Goal: Task Accomplishment & Management: Manage account settings

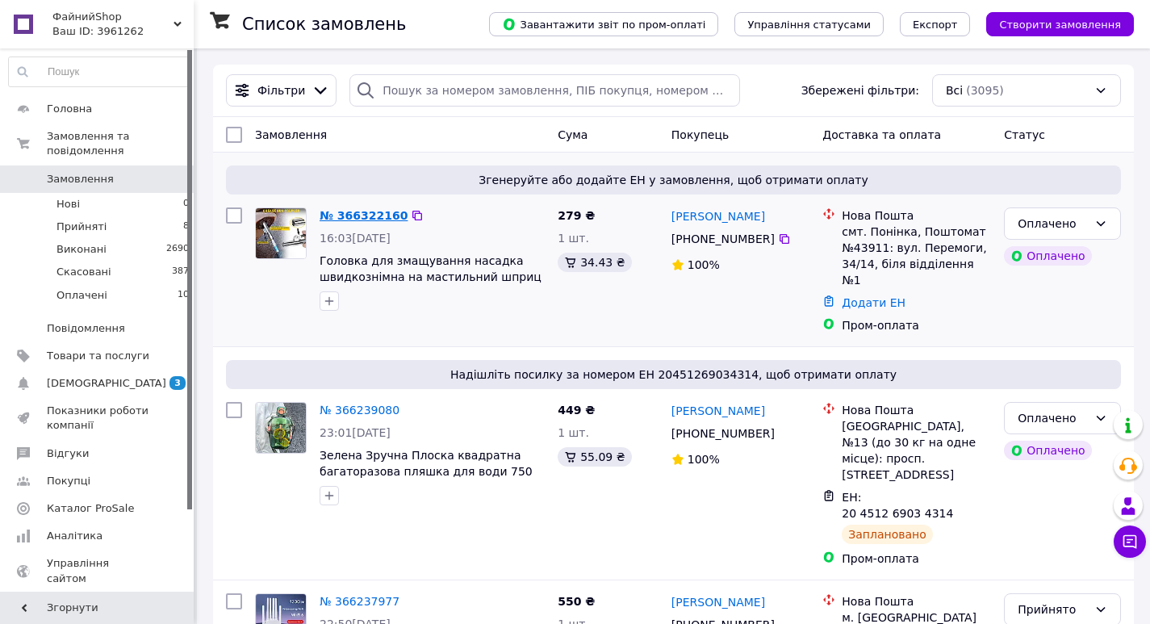
click at [367, 209] on link "№ 366322160" at bounding box center [364, 215] width 88 height 13
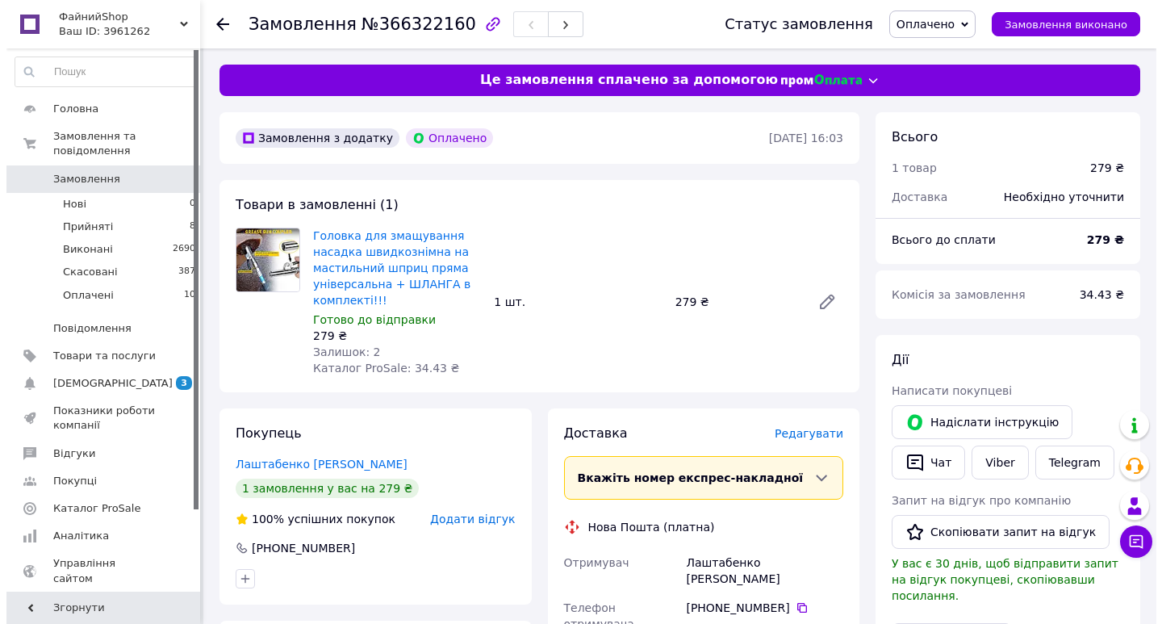
scroll to position [81, 0]
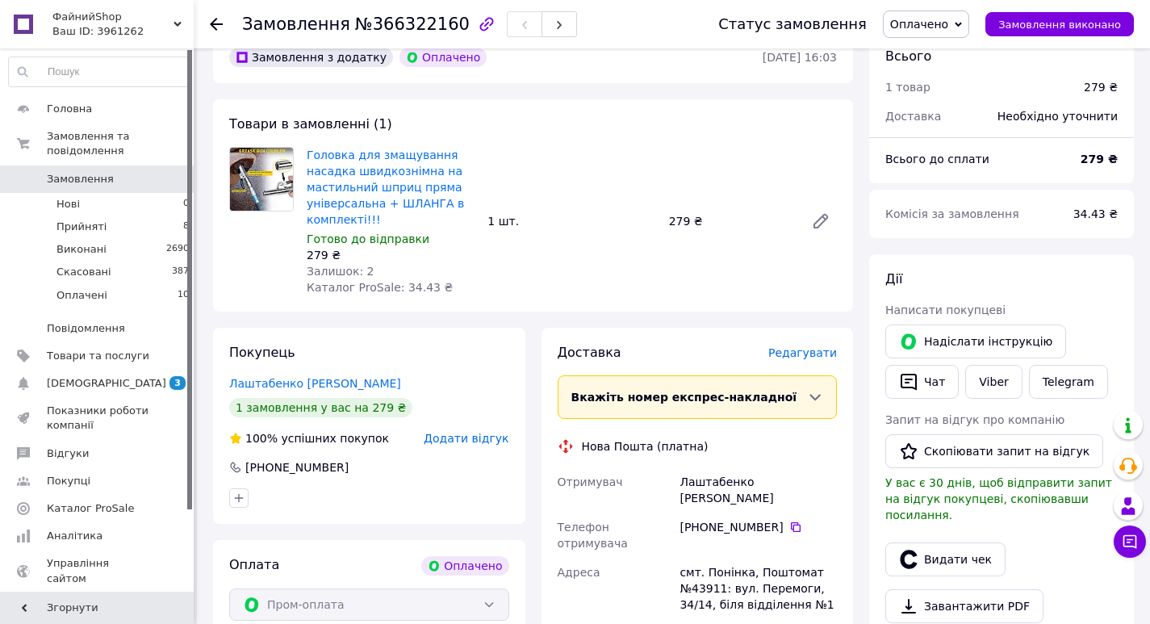
click at [795, 352] on span "Редагувати" at bounding box center [802, 352] width 69 height 13
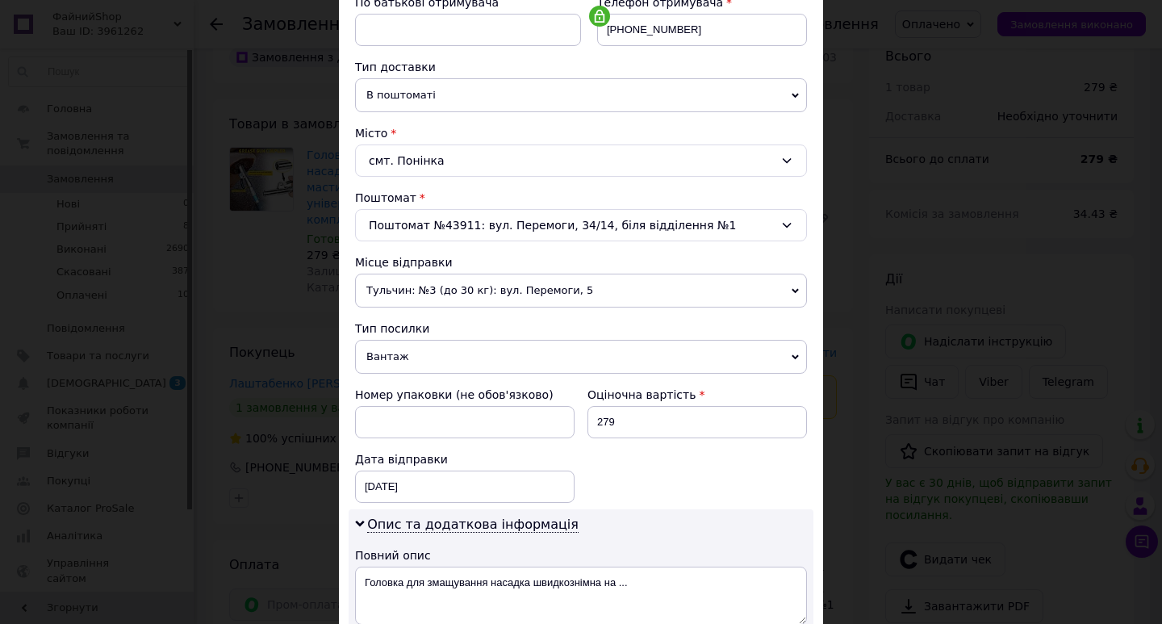
scroll to position [404, 0]
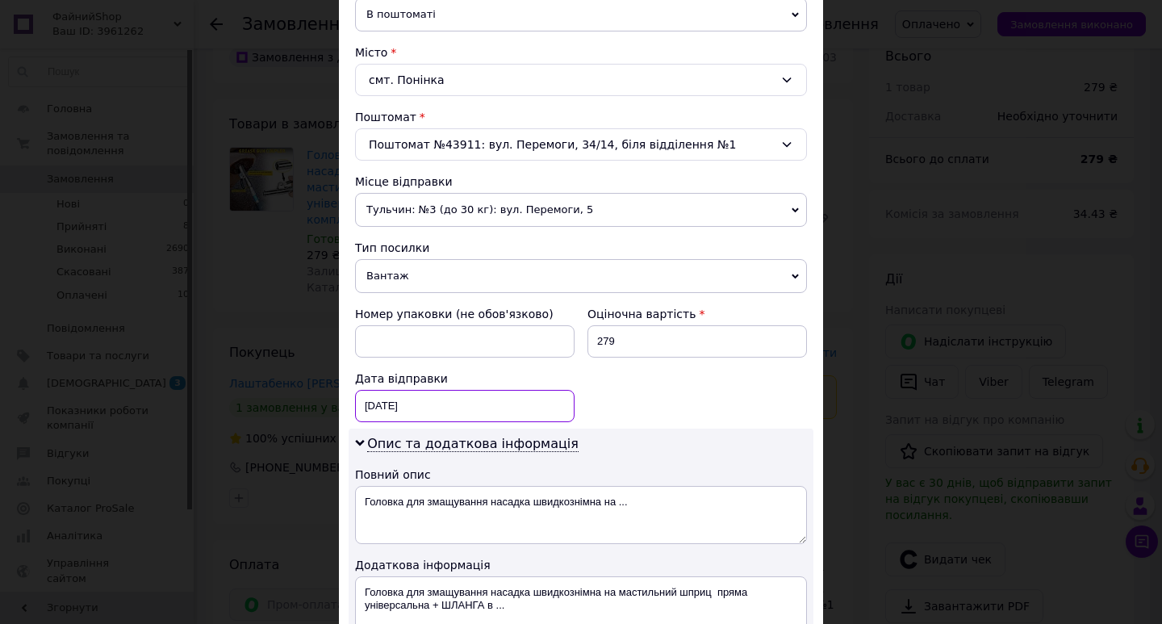
click at [523, 402] on div "12.10.2025 < 2025 > < Октябрь > Пн Вт Ср Чт Пт Сб Вс 29 30 1 2 3 4 5 6 7 8 9 10…" at bounding box center [465, 406] width 220 height 32
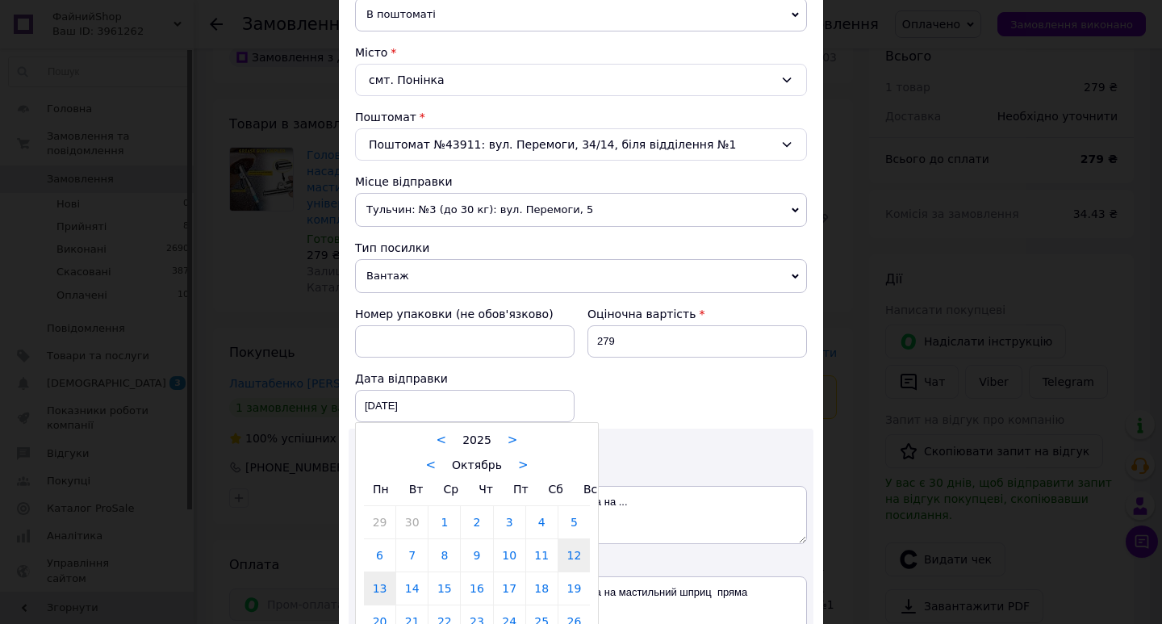
click at [377, 596] on link "13" at bounding box center [379, 588] width 31 height 32
type input "[DATE]"
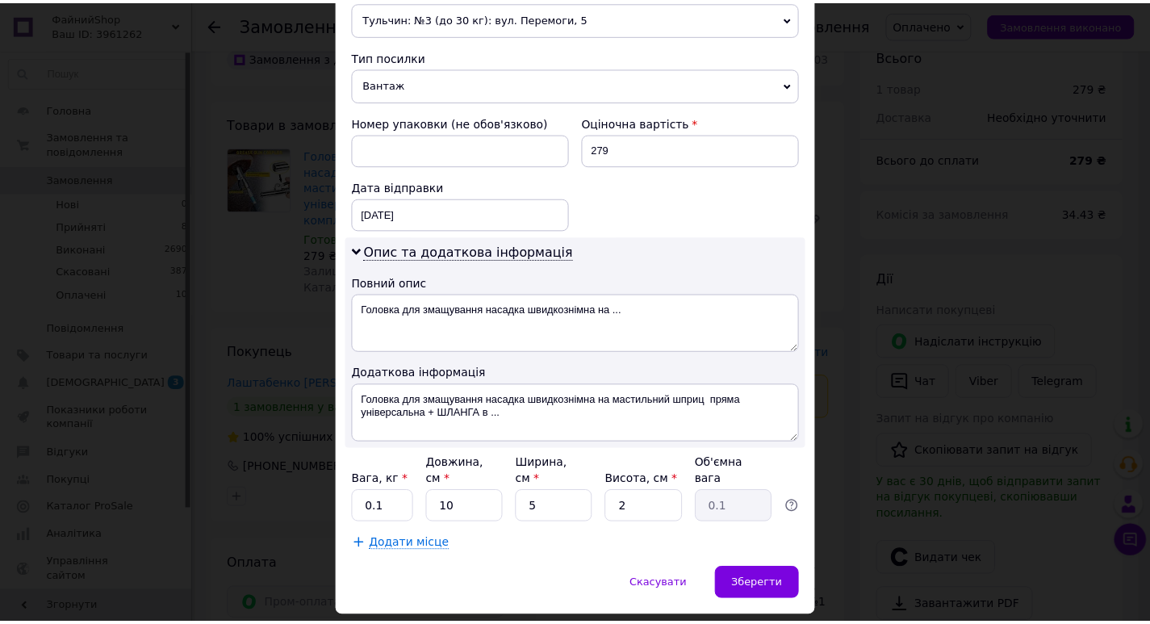
scroll to position [629, 0]
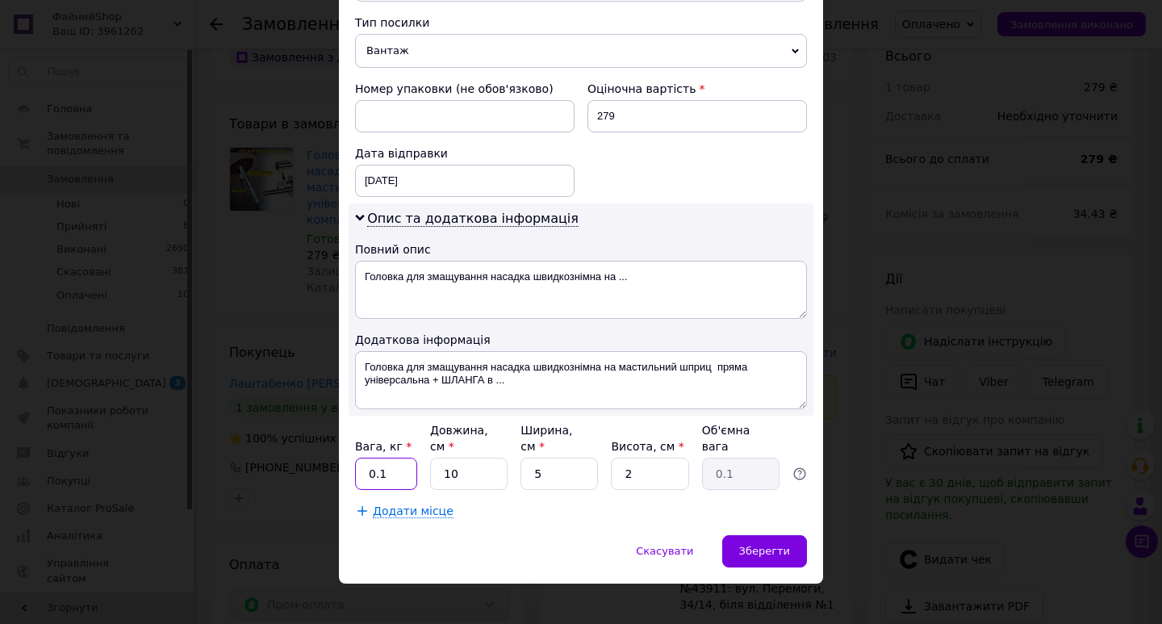
click at [396, 460] on input "0.1" at bounding box center [386, 474] width 62 height 32
type input "0.5"
click at [779, 545] on span "Зберегти" at bounding box center [764, 551] width 51 height 12
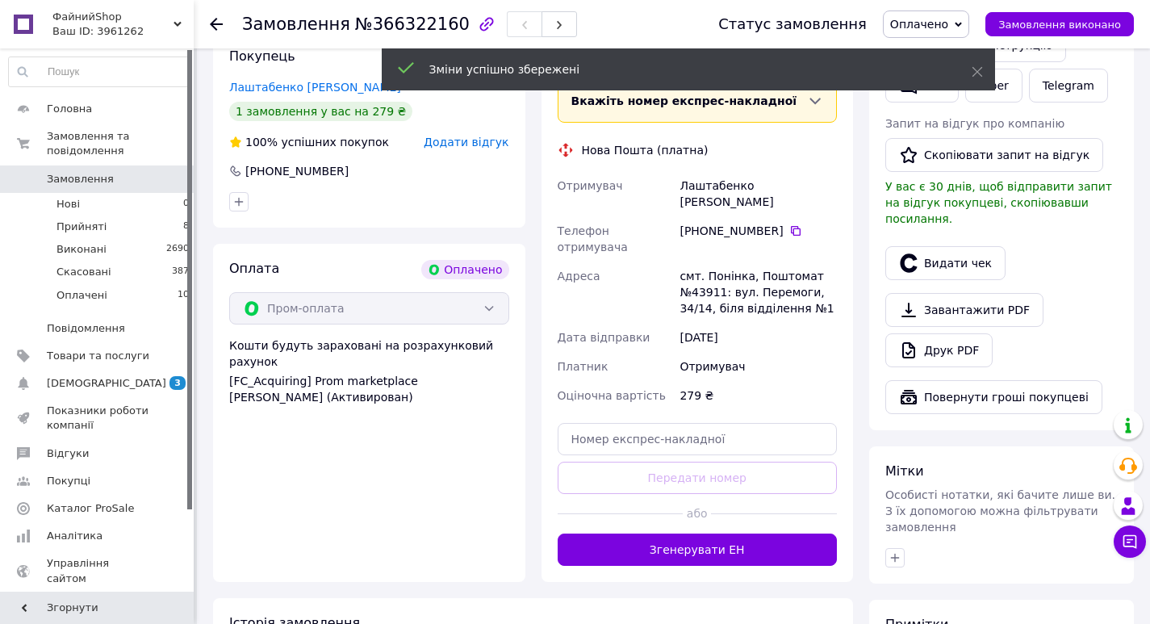
scroll to position [404, 0]
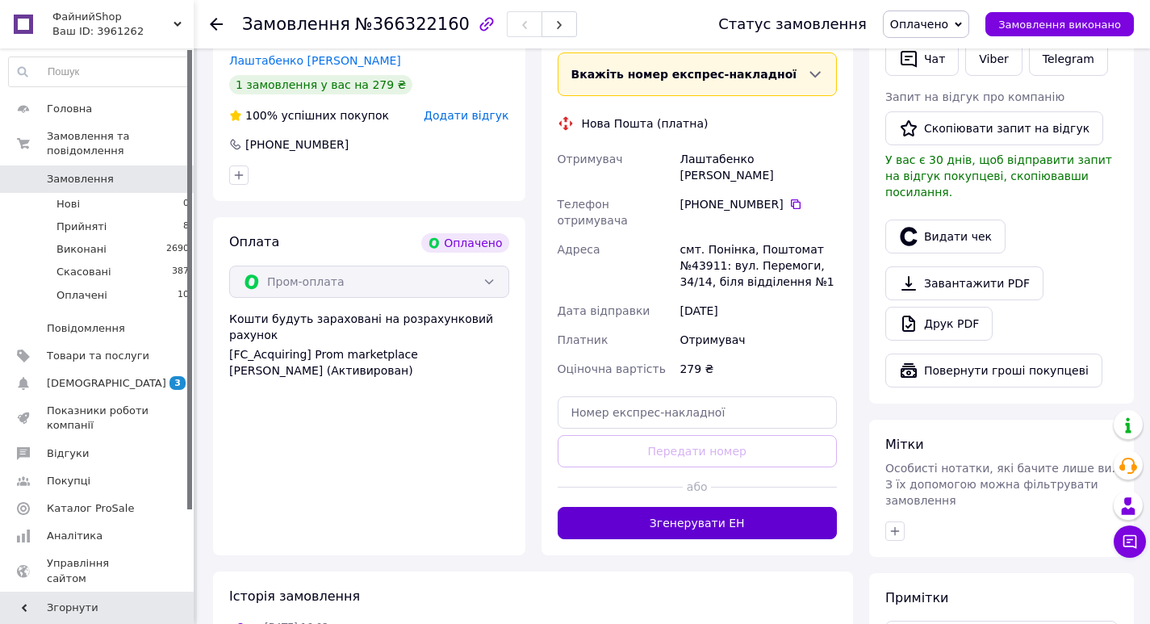
click at [690, 507] on button "Згенерувати ЕН" at bounding box center [698, 523] width 280 height 32
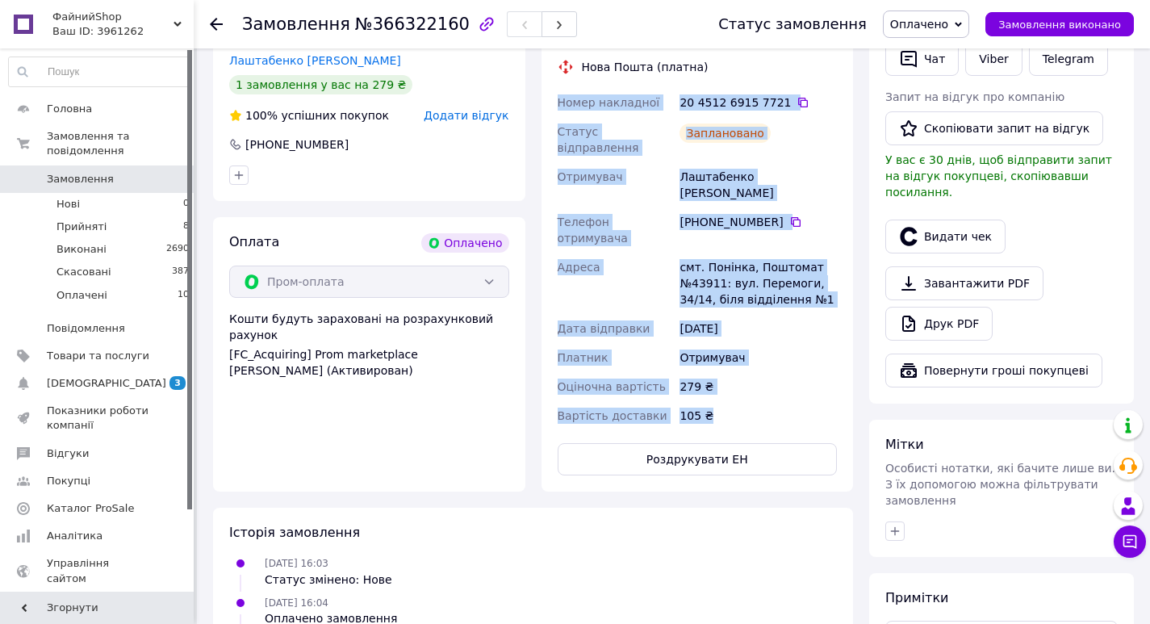
drag, startPoint x: 719, startPoint y: 371, endPoint x: 555, endPoint y: 101, distance: 315.5
click at [555, 101] on div "Номер накладної 20 4512 6915 7721   Статус відправлення Заплановано Отримувач Л…" at bounding box center [698, 259] width 287 height 342
copy div "Номер накладної 20 4512 6915 7721   Статус відправлення Заплановано Отримувач Л…"
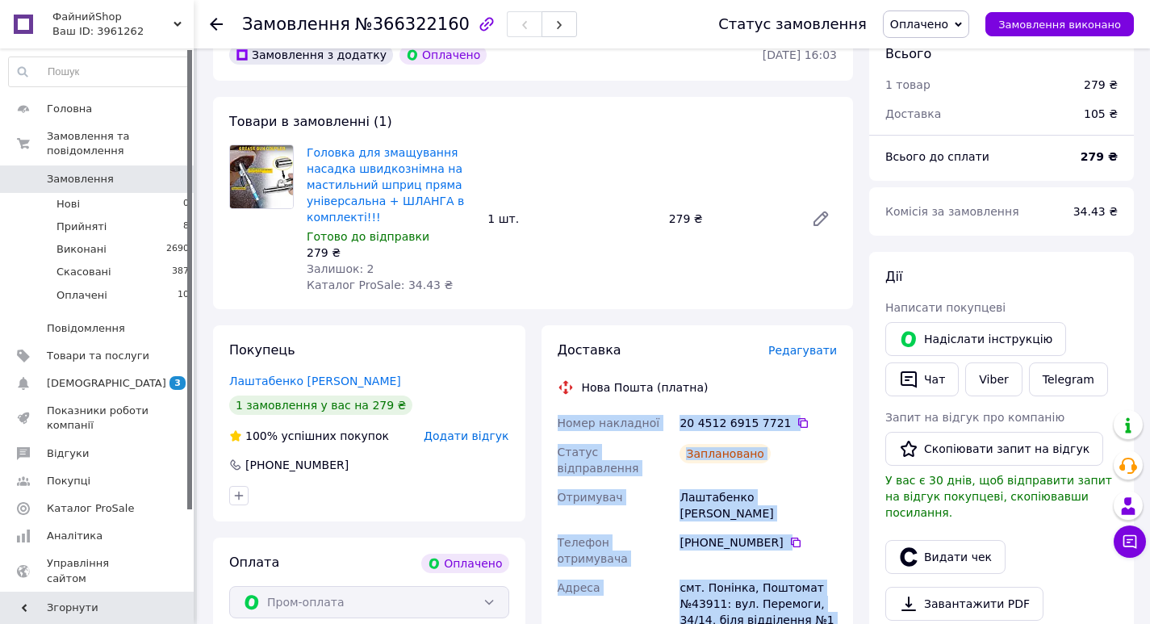
scroll to position [81, 0]
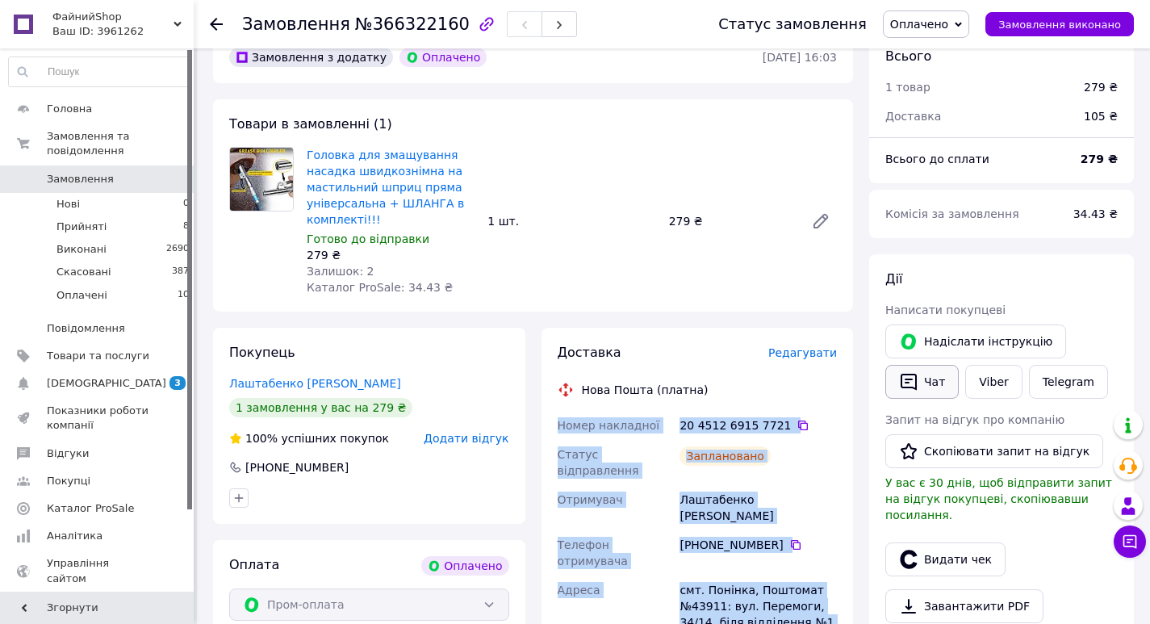
click at [922, 378] on button "Чат" at bounding box center [922, 382] width 73 height 34
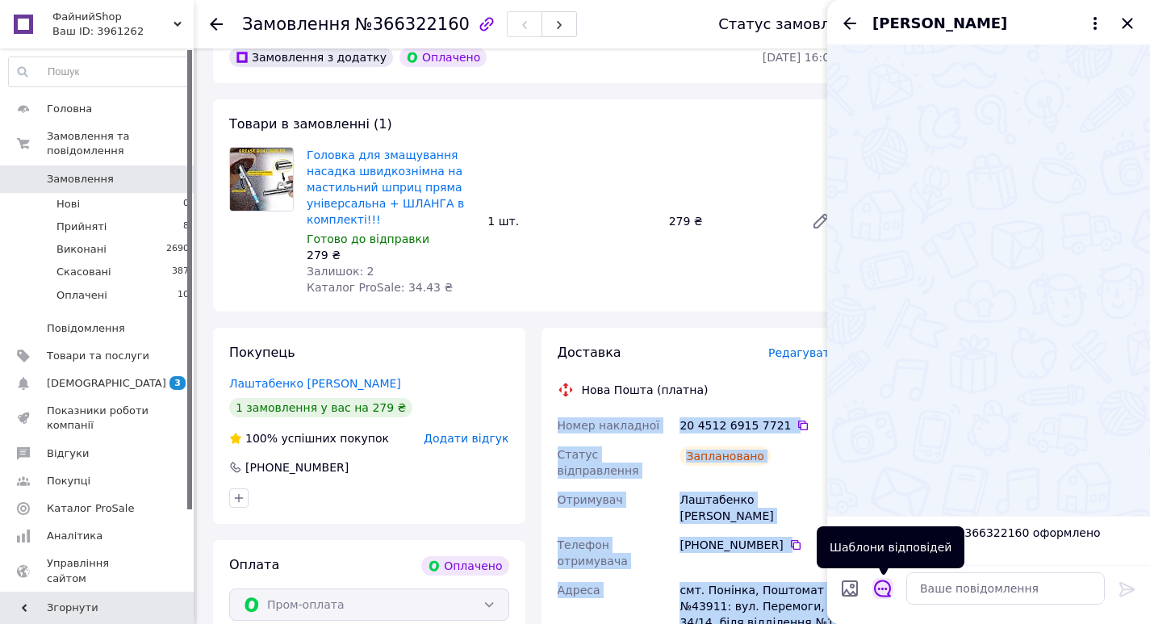
click at [884, 585] on icon "Відкрити шаблони відповідей" at bounding box center [883, 589] width 18 height 18
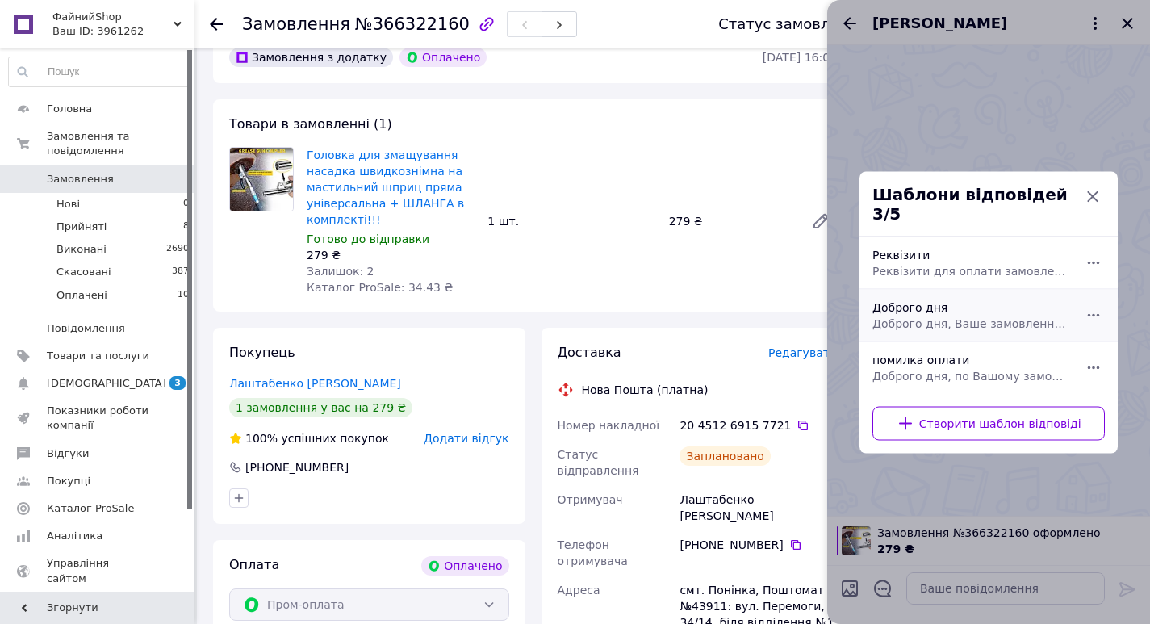
click at [928, 304] on div "Доброго дня Доброго дня, Ваше замовлення прийнято та готується до відправки. Дя…" at bounding box center [971, 314] width 210 height 45
type textarea "Доброго дня, Ваше замовлення прийнято та готується до відправки. Дякуємо, що об…"
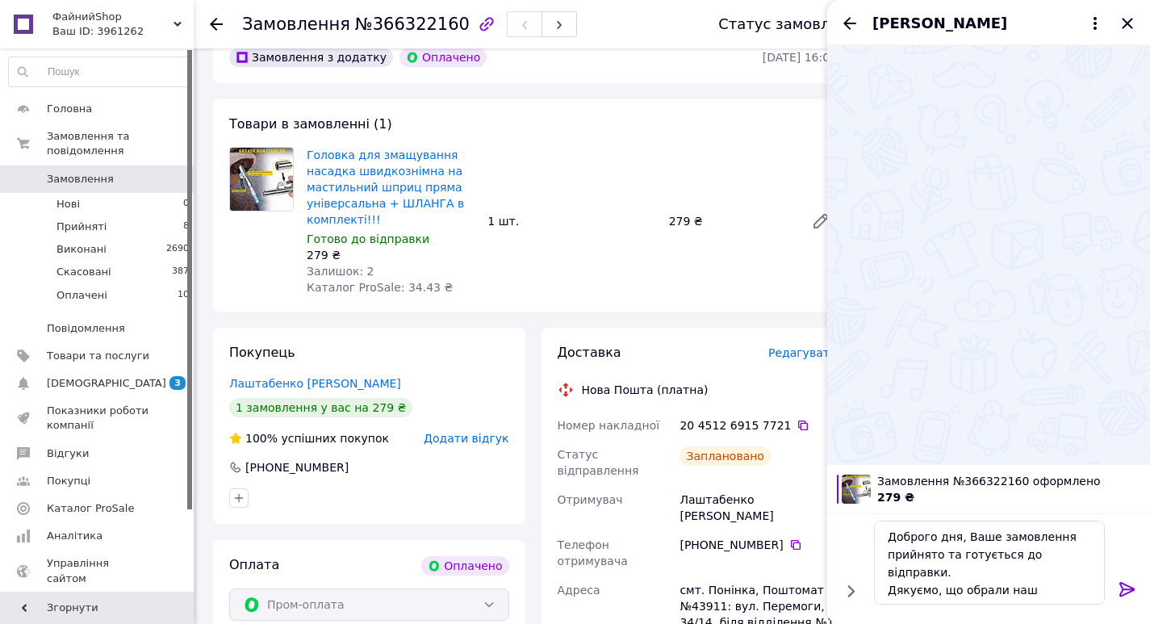
drag, startPoint x: 1130, startPoint y: 589, endPoint x: 1061, endPoint y: 590, distance: 69.4
click at [1128, 588] on icon at bounding box center [1127, 589] width 15 height 15
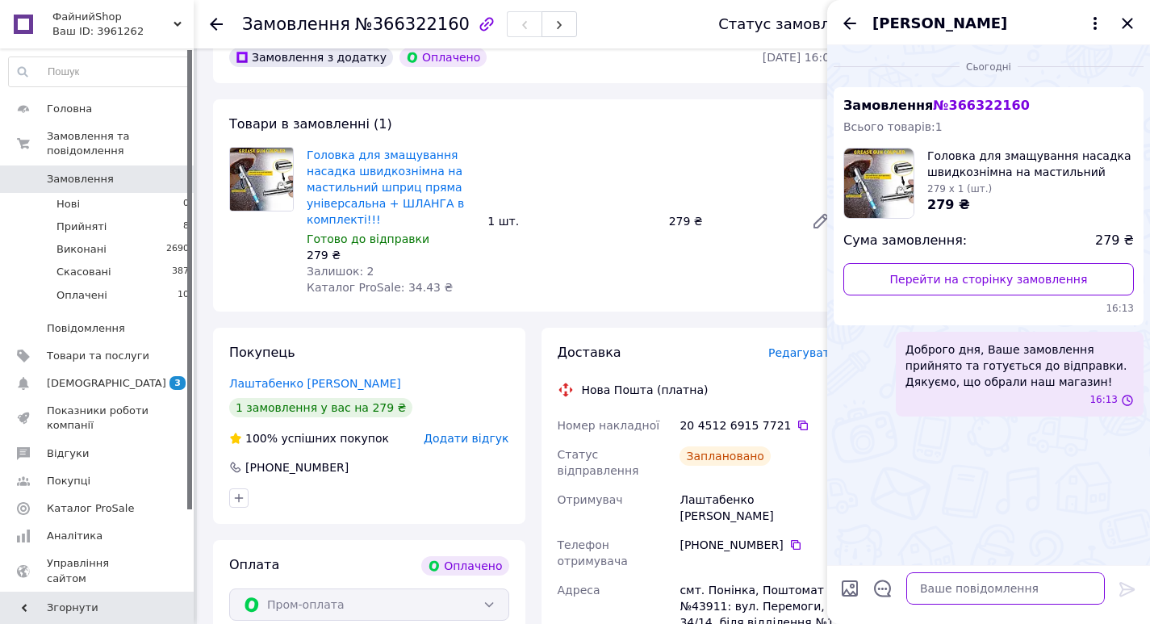
click at [1055, 590] on textarea at bounding box center [1006, 588] width 199 height 32
paste textarea "Номер накладної 20 4512 6915 7721 Статус відправлення Заплановано Отримувач Лаш…"
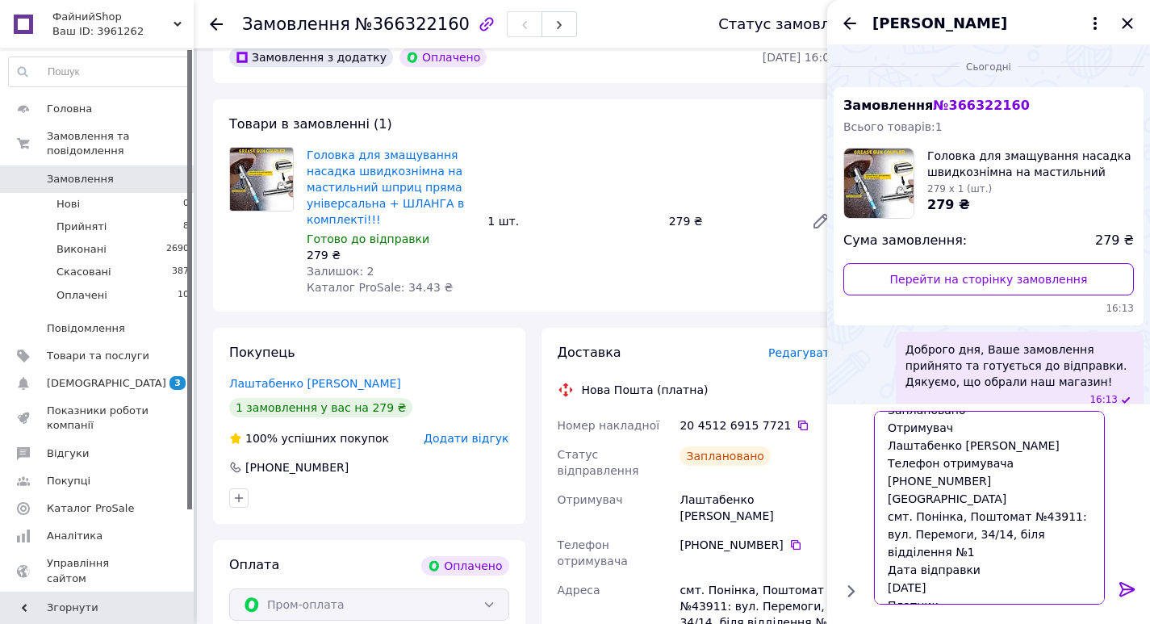
scroll to position [0, 0]
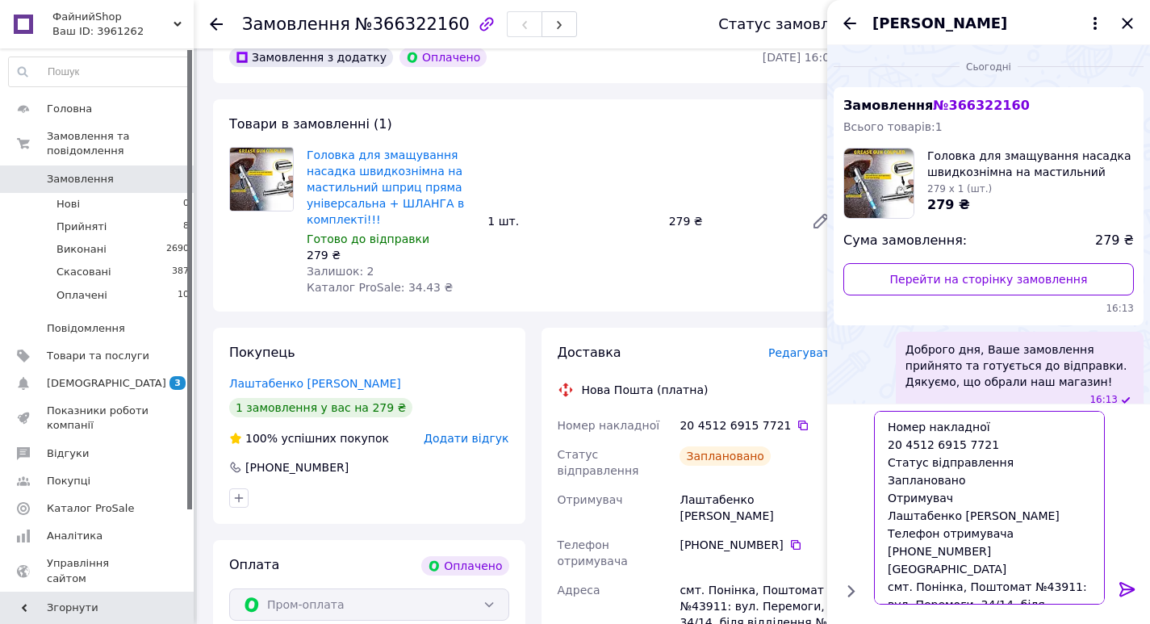
drag, startPoint x: 966, startPoint y: 479, endPoint x: 865, endPoint y: 467, distance: 101.5
click at [865, 467] on div "Номер накладної 20 4512 6915 7721 Статус відправлення Заплановано Отримувач Лаш…" at bounding box center [989, 507] width 310 height 207
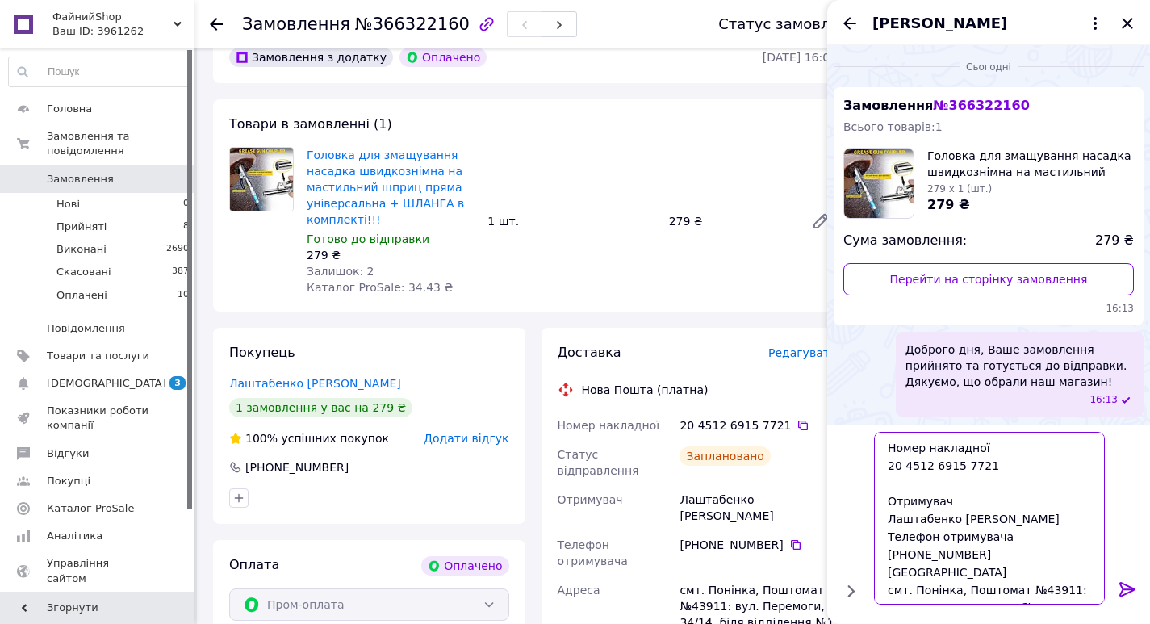
type textarea "Номер накладної 20 4512 6915 7721 Отримувач Лаштабенко Павел Телефон отримувача…"
drag, startPoint x: 1136, startPoint y: 586, endPoint x: 1112, endPoint y: 580, distance: 24.9
click at [1134, 586] on icon at bounding box center [1127, 589] width 19 height 19
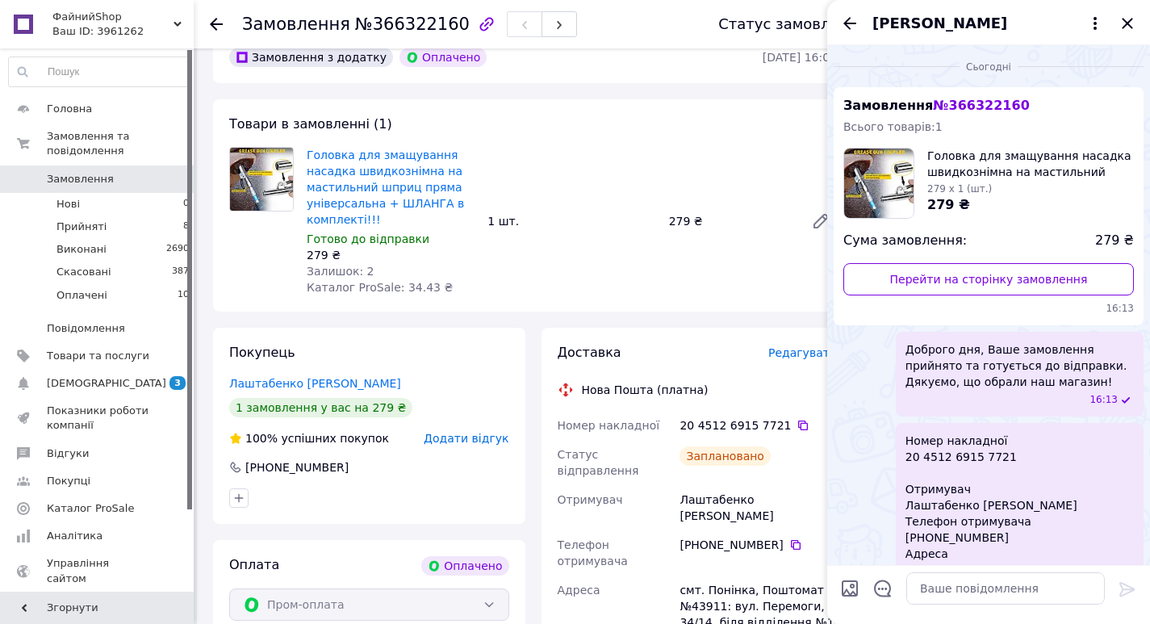
scroll to position [191, 0]
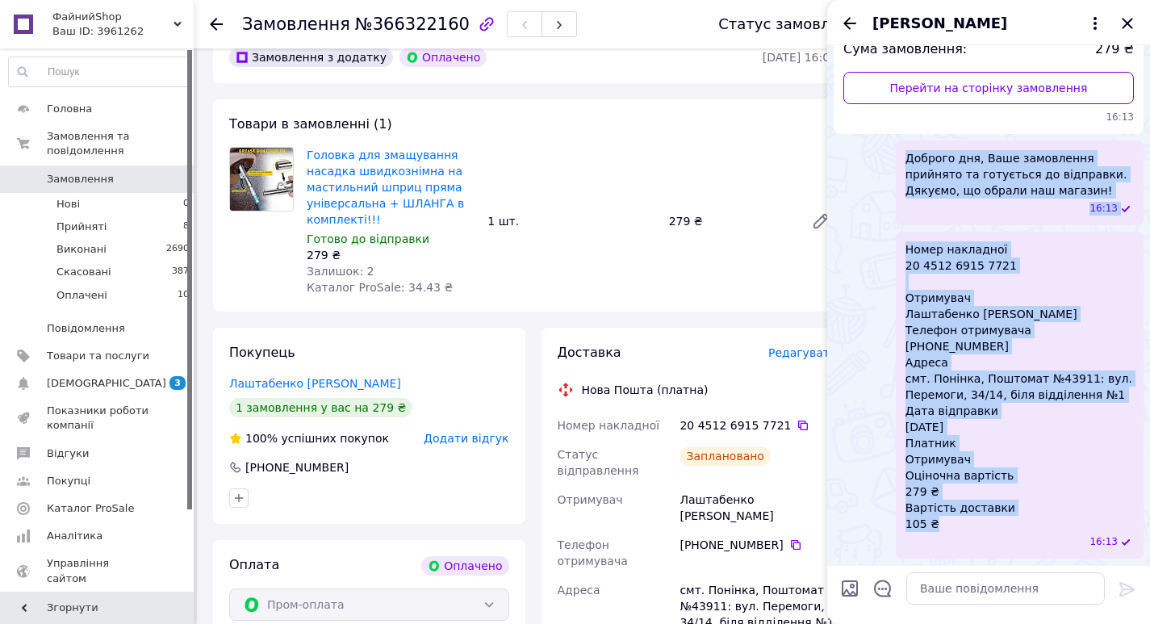
drag, startPoint x: 947, startPoint y: 531, endPoint x: 889, endPoint y: 162, distance: 373.5
click at [889, 162] on ul "Замовлення № 366322160 Всього товарів: 1 Головка для змащування насадка швидкоз…" at bounding box center [989, 227] width 310 height 663
copy ul "Доброго дня, Ваше замовлення прийнято та готується до відправки. Дякуємо, що об…"
click at [1128, 19] on icon "Закрити" at bounding box center [1127, 23] width 19 height 19
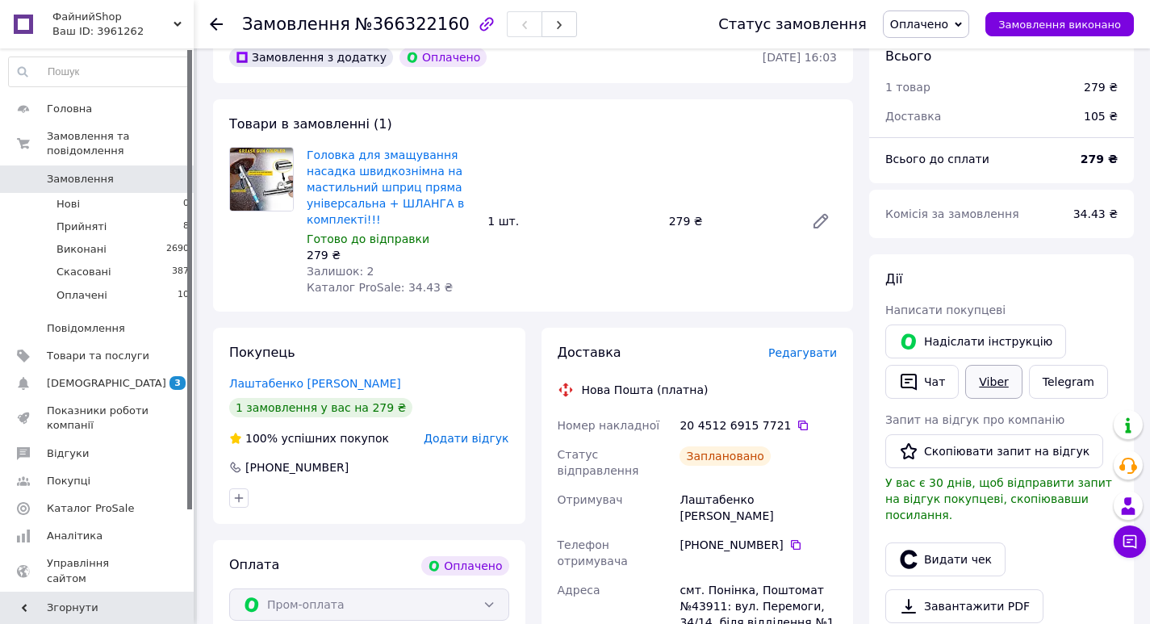
click at [1003, 379] on link "Viber" at bounding box center [993, 382] width 57 height 34
click at [992, 386] on link "Viber" at bounding box center [993, 382] width 57 height 34
click at [1036, 291] on div "Дії Написати покупцеві   Надіслати інструкцію   Чат Viber Telegram Запит на від…" at bounding box center [1002, 490] width 232 height 440
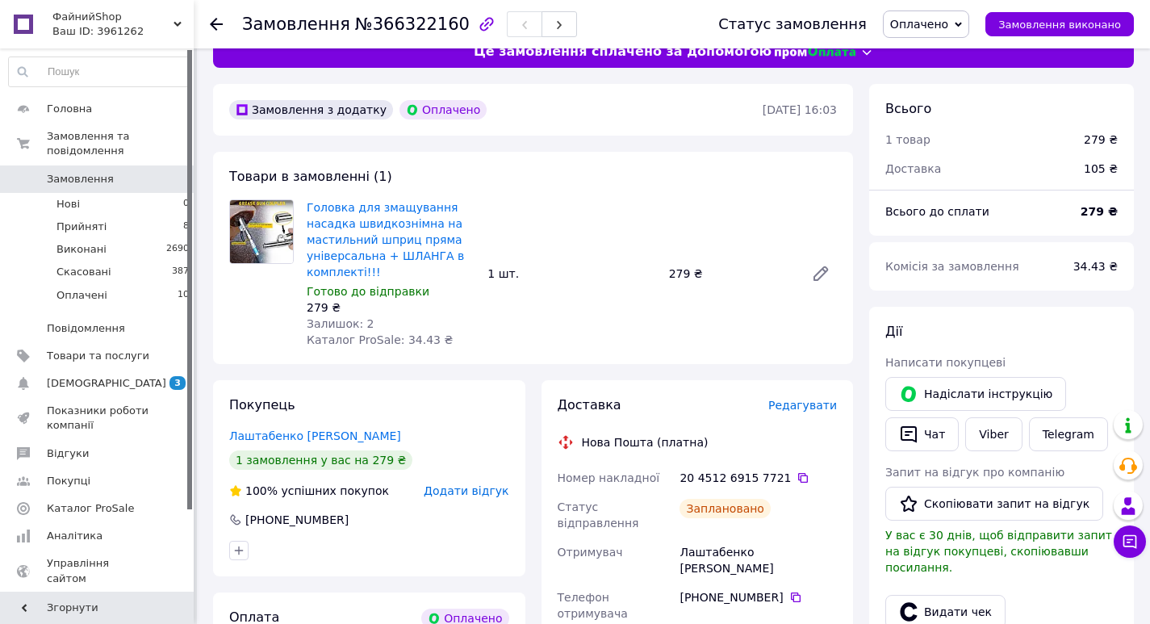
scroll to position [0, 0]
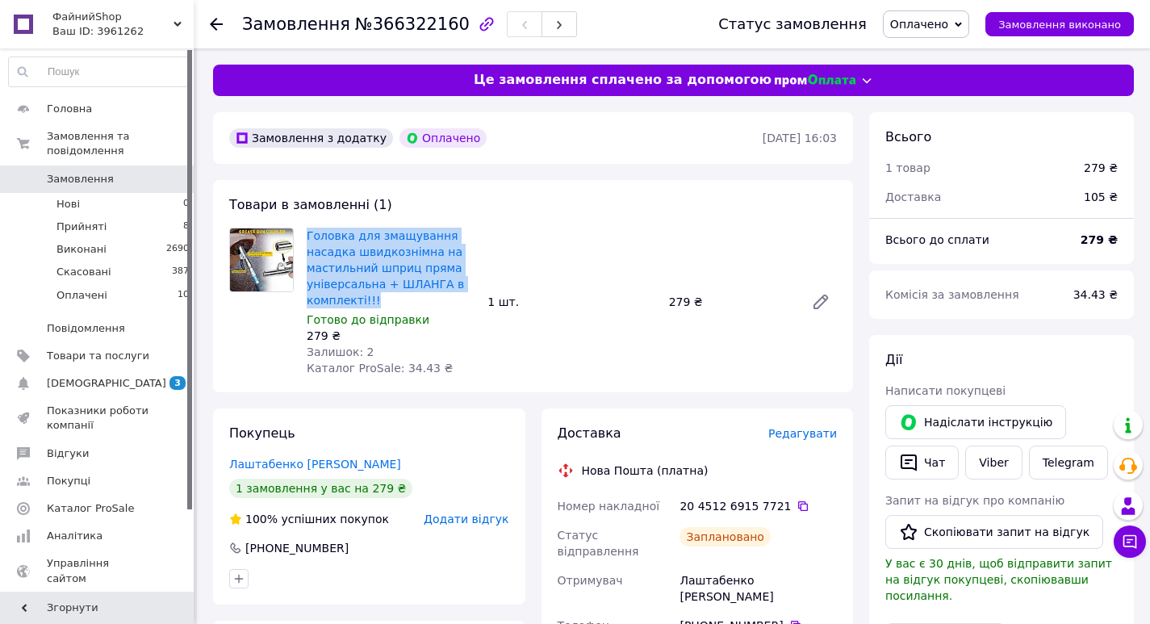
drag, startPoint x: 375, startPoint y: 301, endPoint x: 304, endPoint y: 233, distance: 98.2
click at [304, 233] on div "Головка для змащування насадка швидкознімна на мастильний шприц пряма універсал…" at bounding box center [390, 301] width 181 height 155
copy link "Головка для змащування насадка швидкознімна на мастильний шприц пряма універсал…"
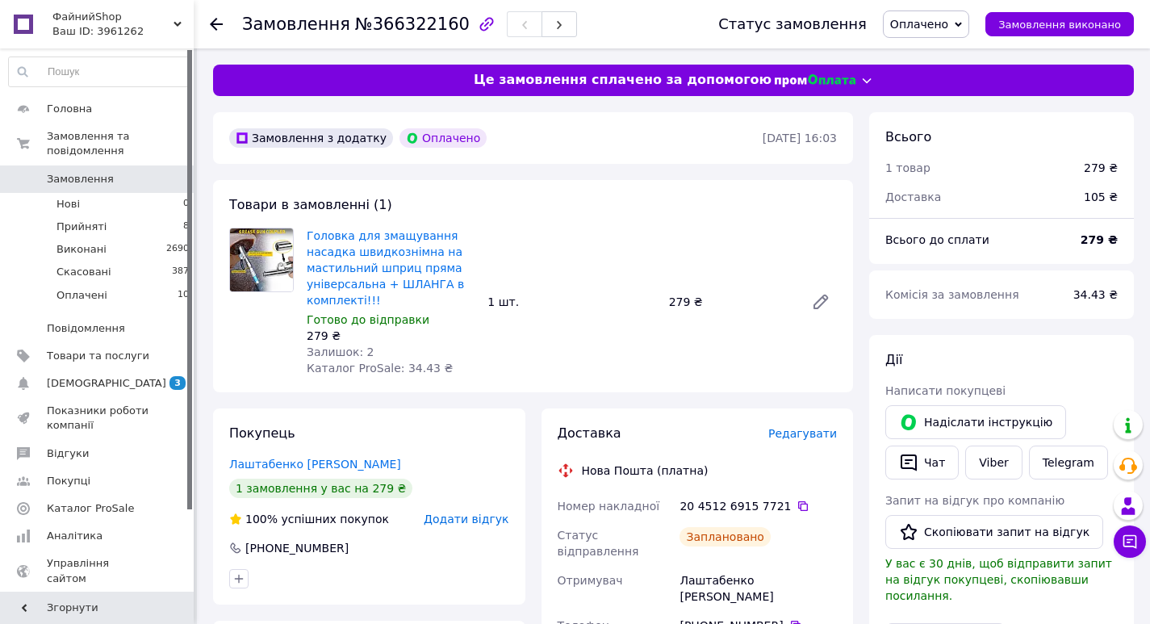
click at [754, 375] on div "Головка для змащування насадка швидкознімна на мастильний шприц пряма універсал…" at bounding box center [571, 301] width 543 height 155
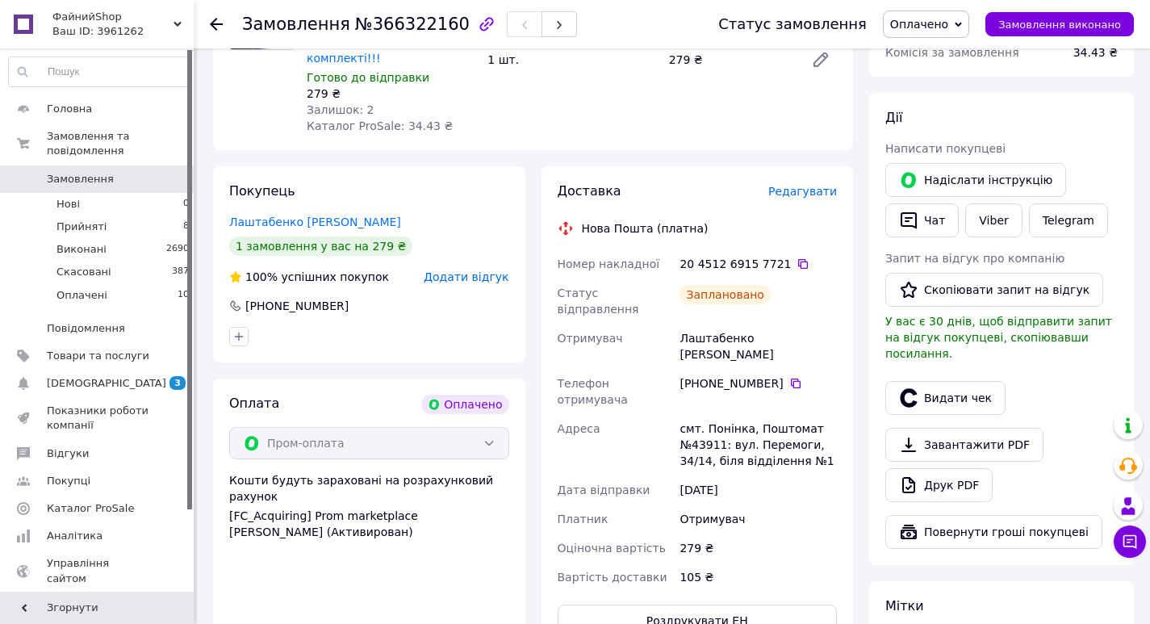
scroll to position [323, 0]
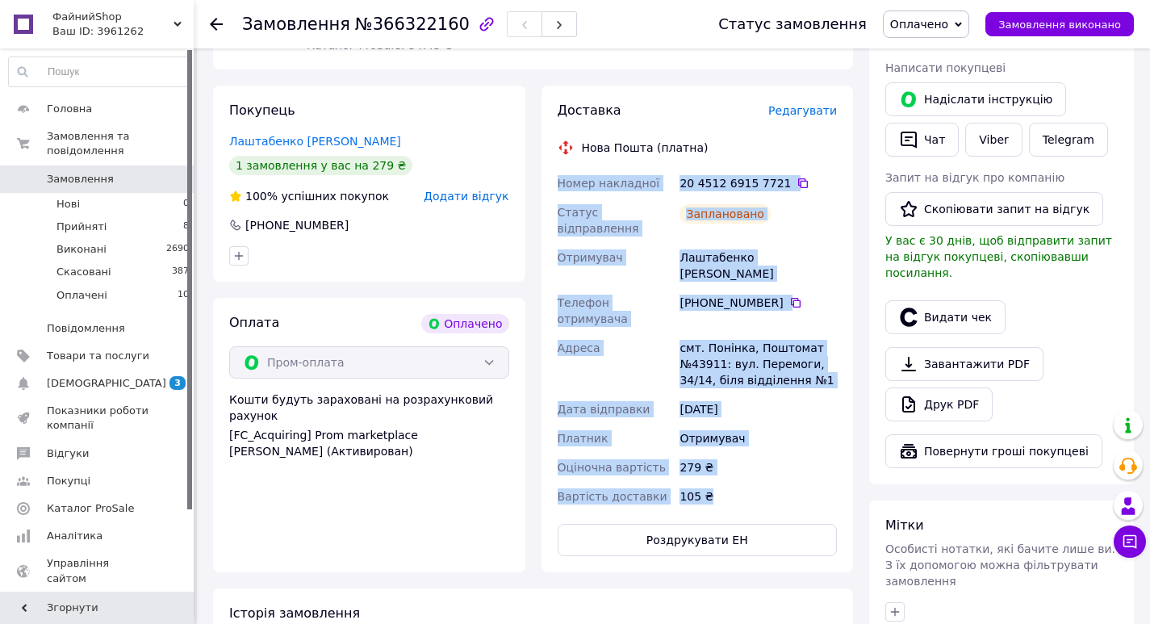
drag, startPoint x: 719, startPoint y: 452, endPoint x: 558, endPoint y: 181, distance: 315.6
click at [558, 181] on div "Номер накладної 20 4512 6915 7721   Статус відправлення Заплановано Отримувач Л…" at bounding box center [698, 340] width 287 height 342
copy div "Номер накладної 20 4512 6915 7721   Статус відправлення Заплановано Отримувач Л…"
click at [934, 143] on button "Чат" at bounding box center [922, 140] width 73 height 34
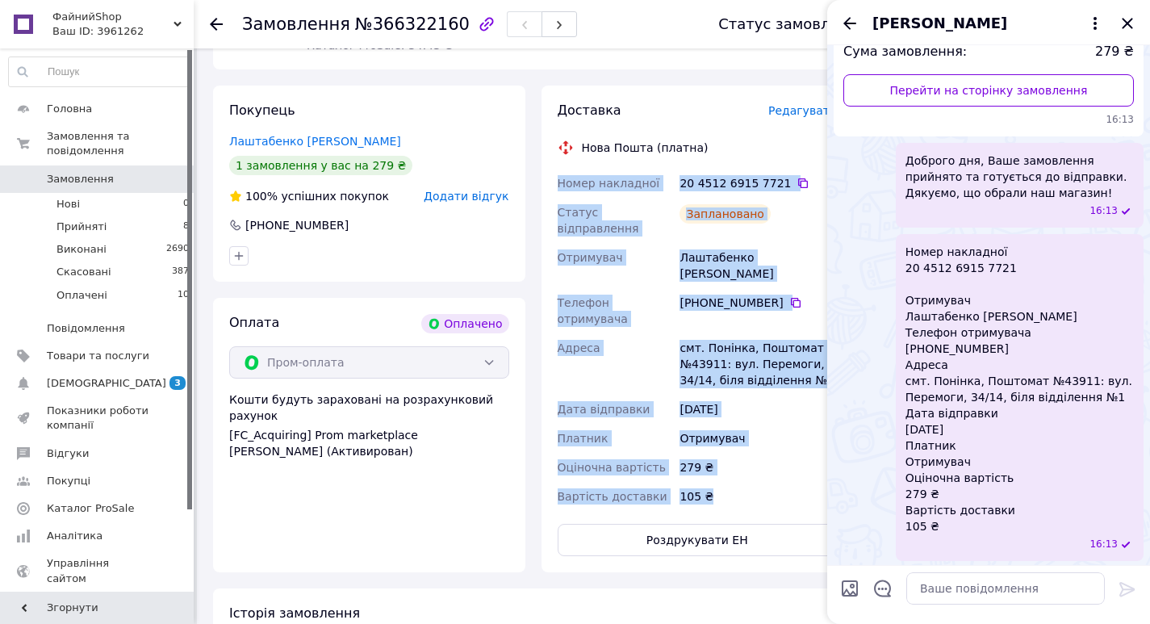
scroll to position [191, 0]
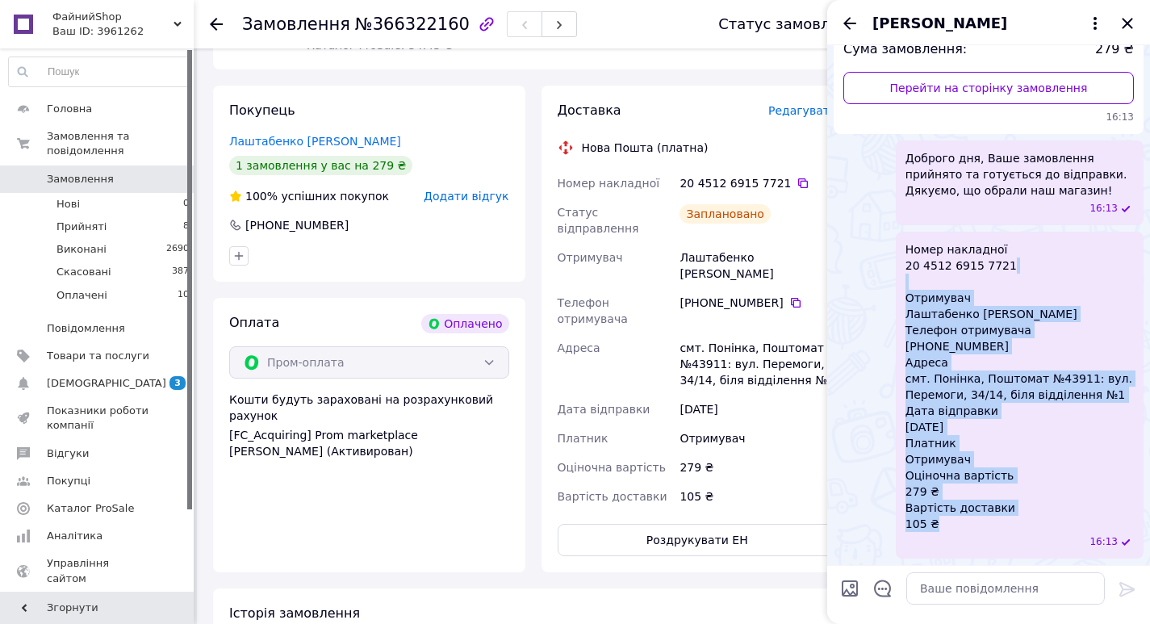
drag, startPoint x: 938, startPoint y: 524, endPoint x: 898, endPoint y: 279, distance: 247.9
click at [898, 279] on div "Номер накладної 20 4512 6915 7721  Отримувач Лаштабенко Павел Телефон отримувач…" at bounding box center [1020, 395] width 248 height 327
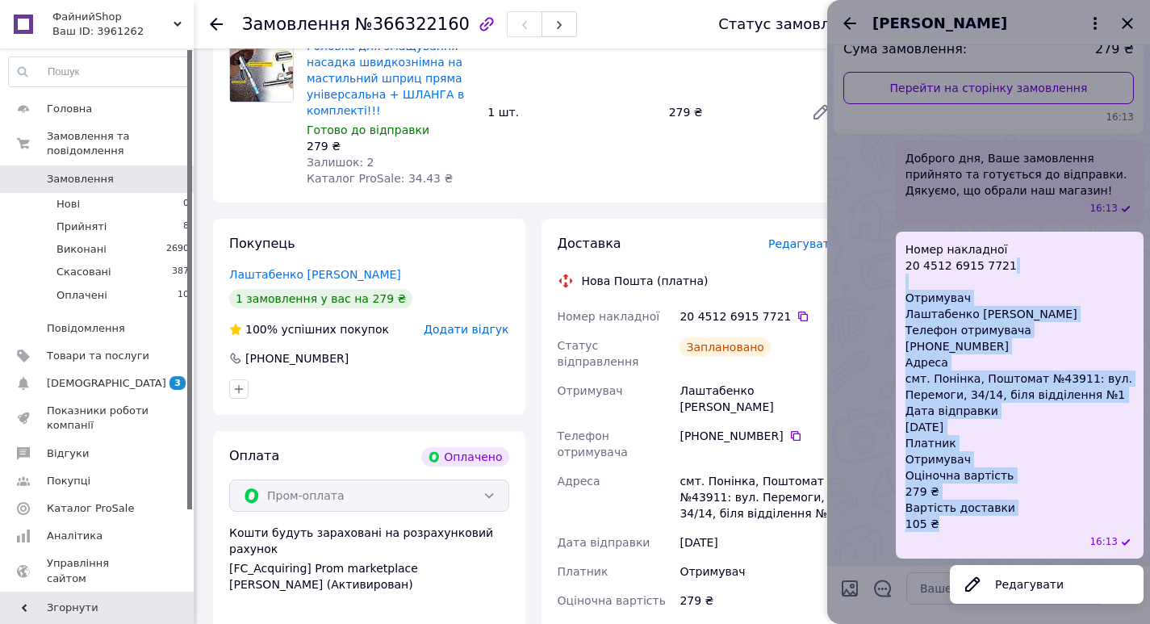
scroll to position [81, 0]
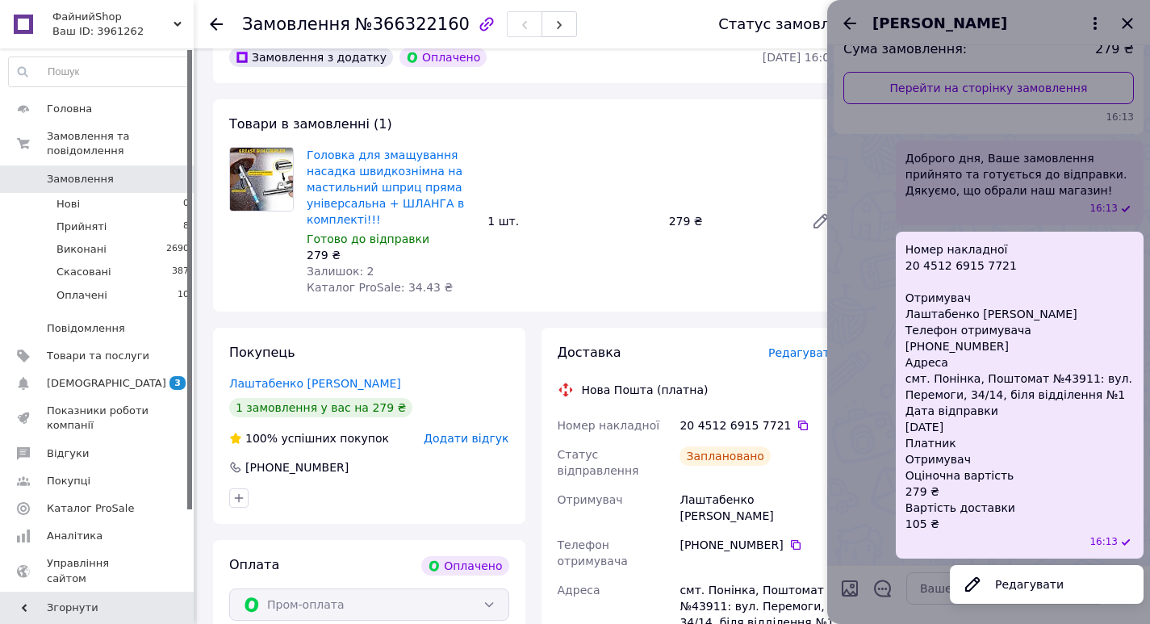
click at [855, 261] on div at bounding box center [988, 312] width 323 height 624
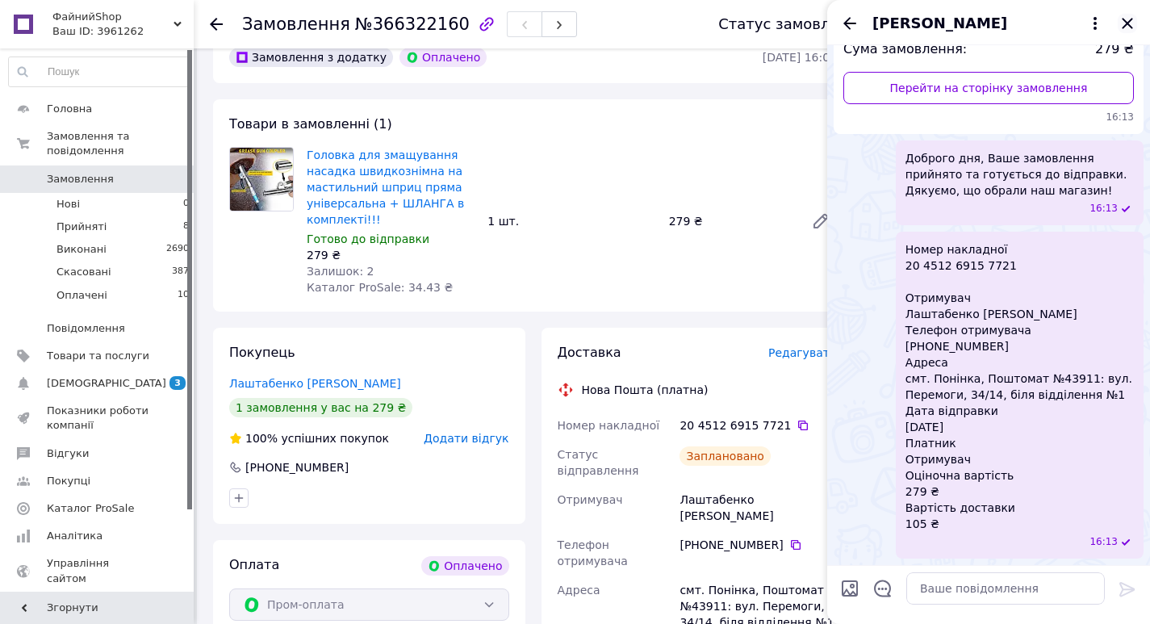
click at [1131, 27] on icon "Закрити" at bounding box center [1127, 23] width 10 height 10
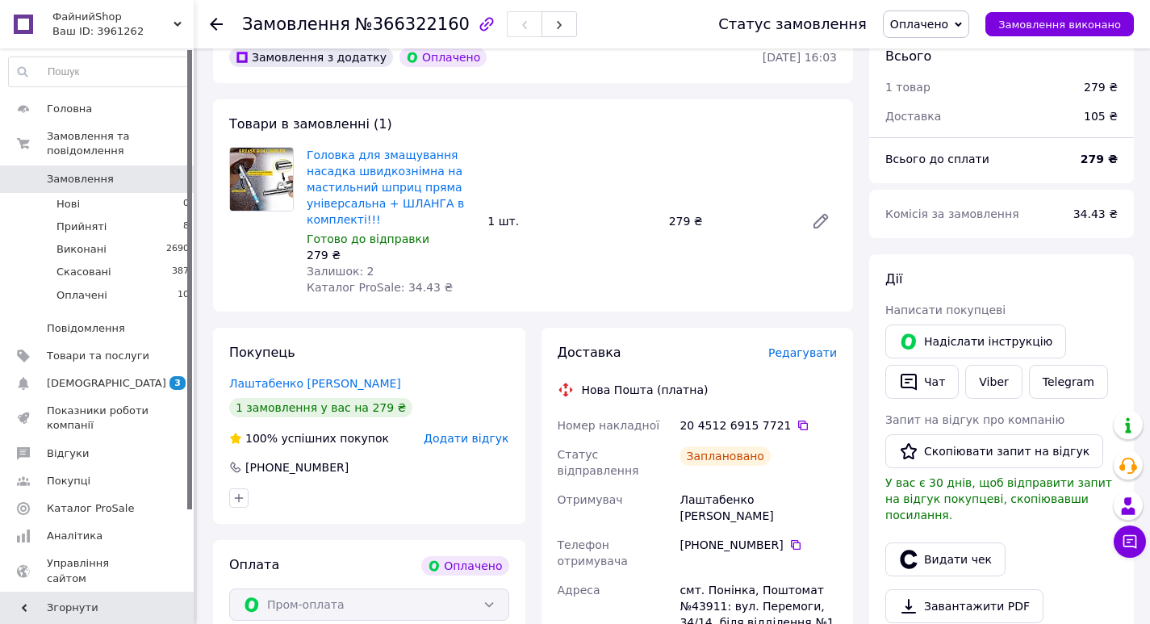
click at [727, 274] on div "Головка для змащування насадка швидкознімна на мастильний шприц пряма універсал…" at bounding box center [571, 221] width 543 height 155
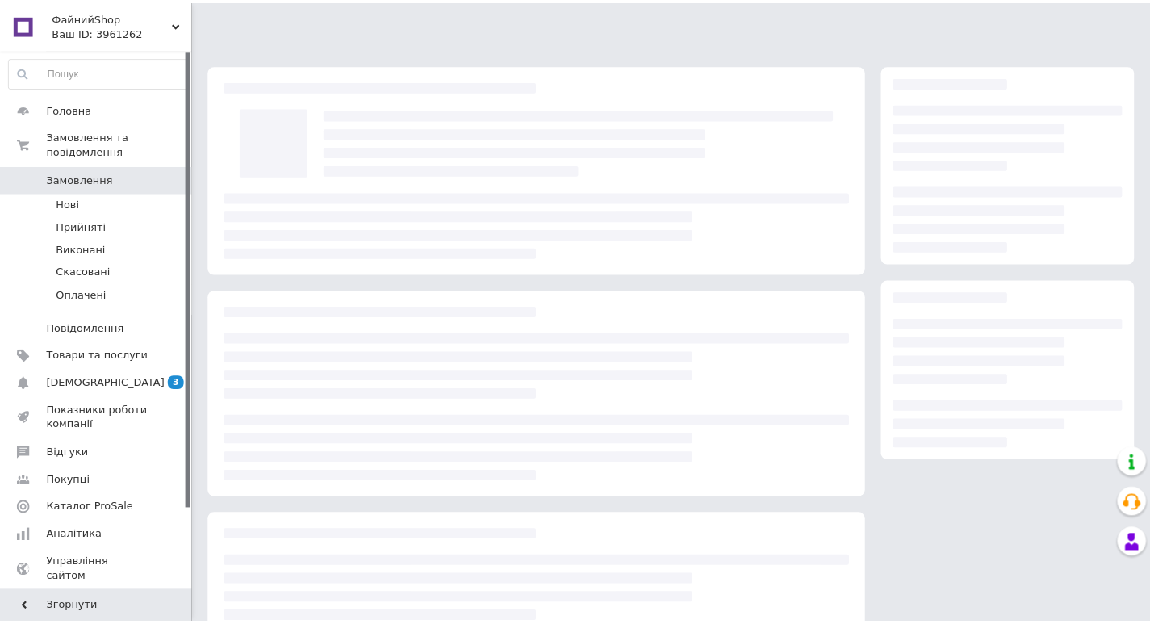
scroll to position [81, 0]
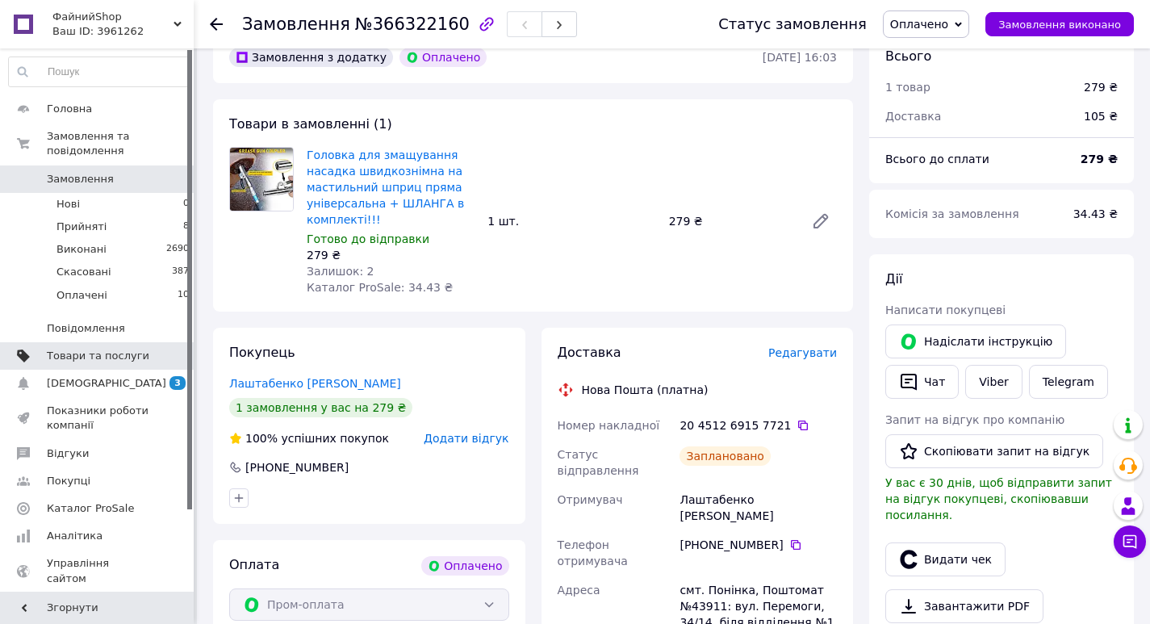
click at [95, 349] on span "Товари та послуги" at bounding box center [98, 356] width 103 height 15
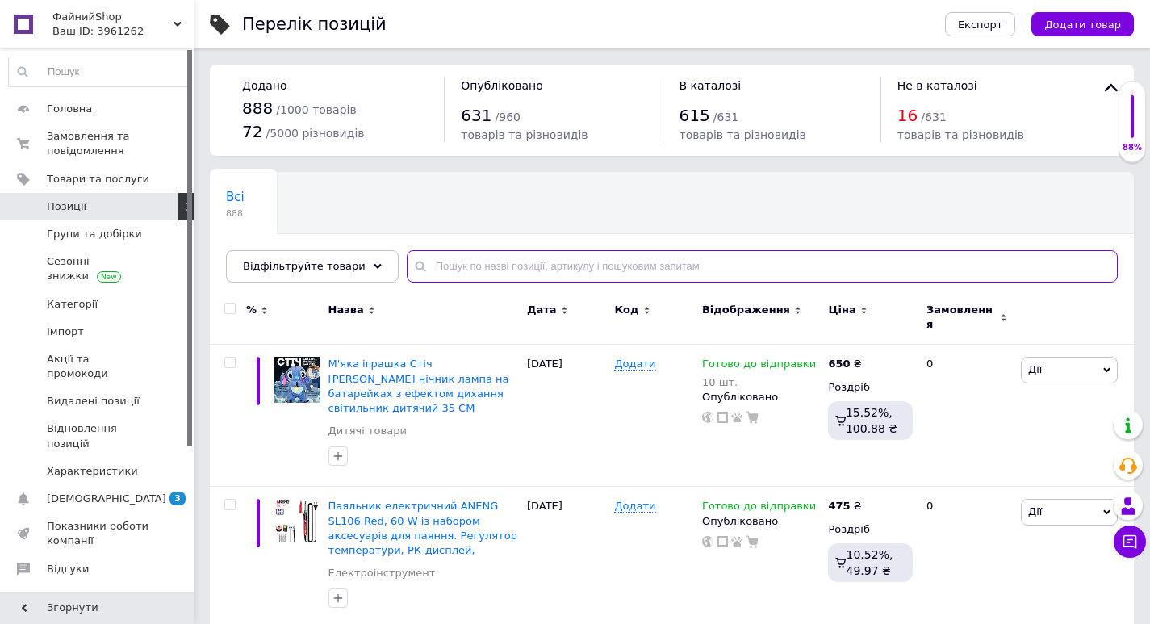
click at [538, 265] on input "text" at bounding box center [762, 266] width 711 height 32
paste input "[PERSON_NAME] [PERSON_NAME]"
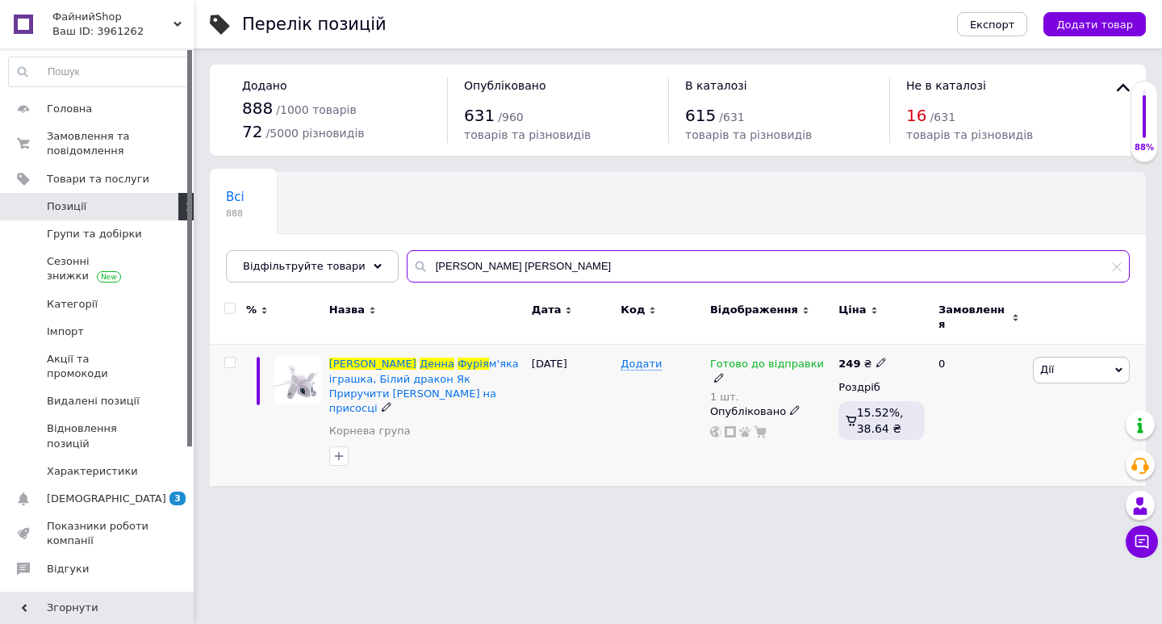
type input "[PERSON_NAME] [PERSON_NAME]"
click at [790, 405] on icon at bounding box center [795, 410] width 10 height 10
click at [750, 431] on li "Прихований" at bounding box center [767, 442] width 126 height 23
